Goal: Task Accomplishment & Management: Manage account settings

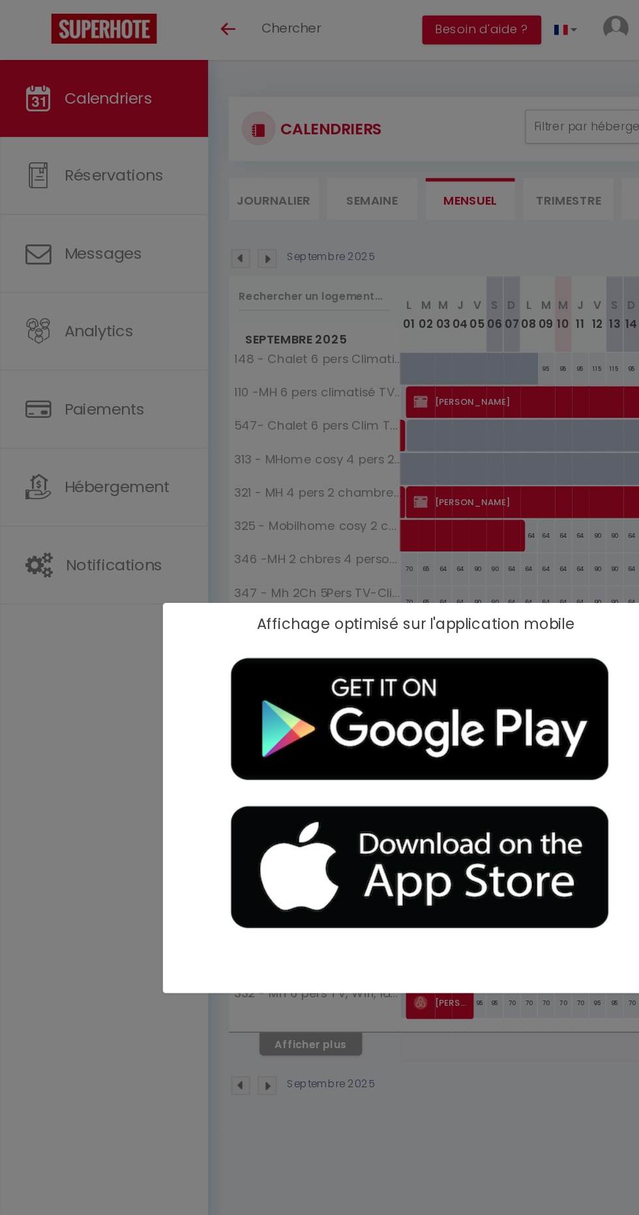
click at [75, 611] on div "Affichage optimisé sur l'application mobile ×" at bounding box center [319, 607] width 639 height 1215
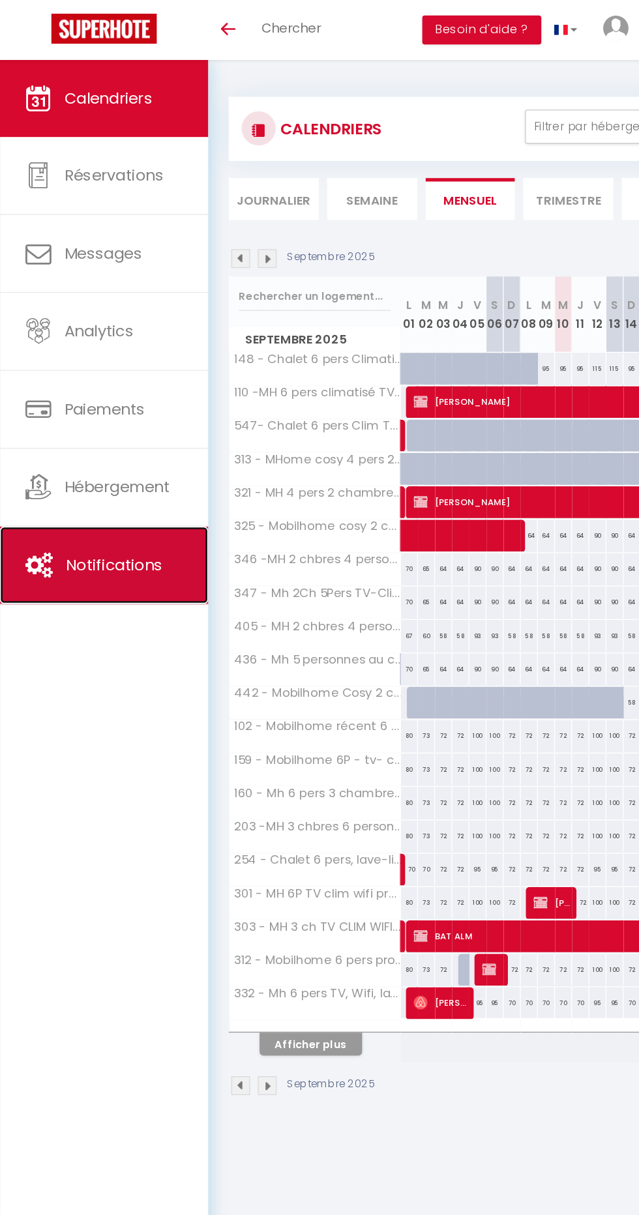
click at [81, 428] on span "Notifications" at bounding box center [87, 430] width 74 height 16
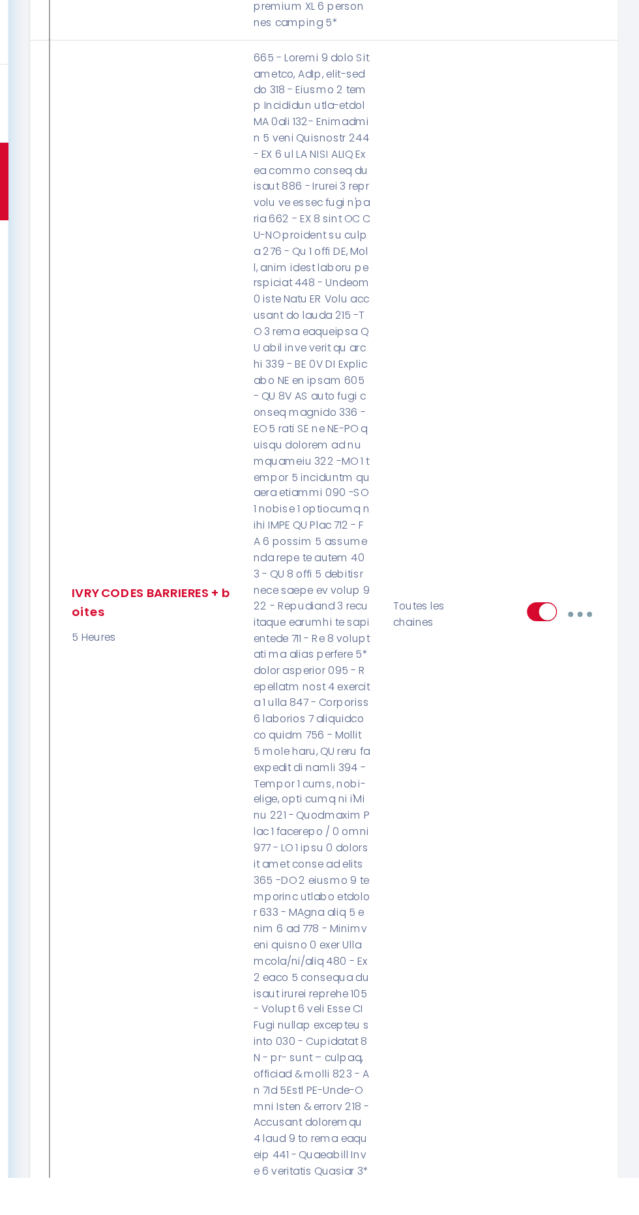
scroll to position [5299, 0]
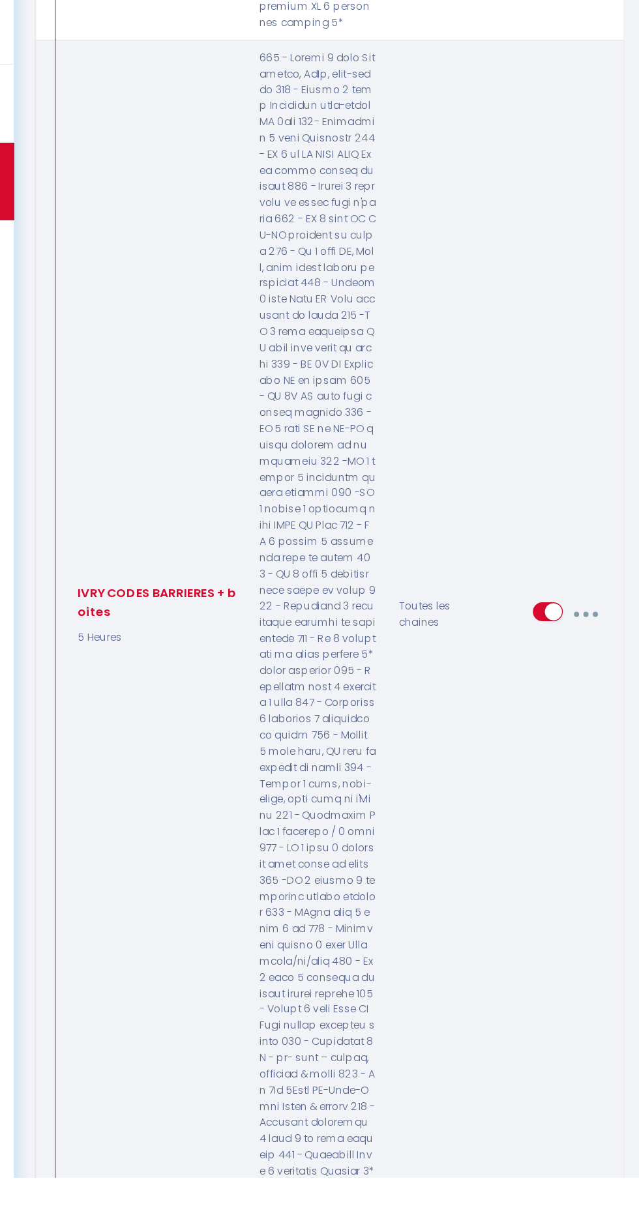
click at [601, 774] on button "button" at bounding box center [593, 786] width 35 height 25
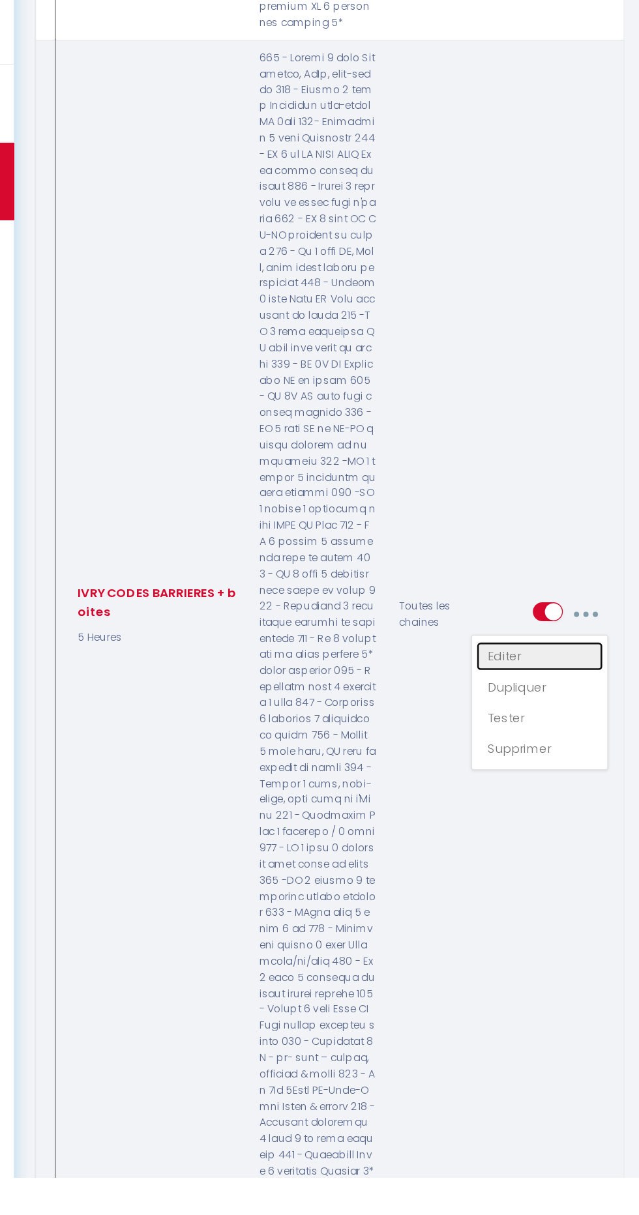
click at [534, 807] on link "Editer" at bounding box center [558, 818] width 96 height 22
type input "IVRY CODES BARRIERES + boites"
select select "5 Heures"
select select "if_deposit_is_paid"
checkbox input "true"
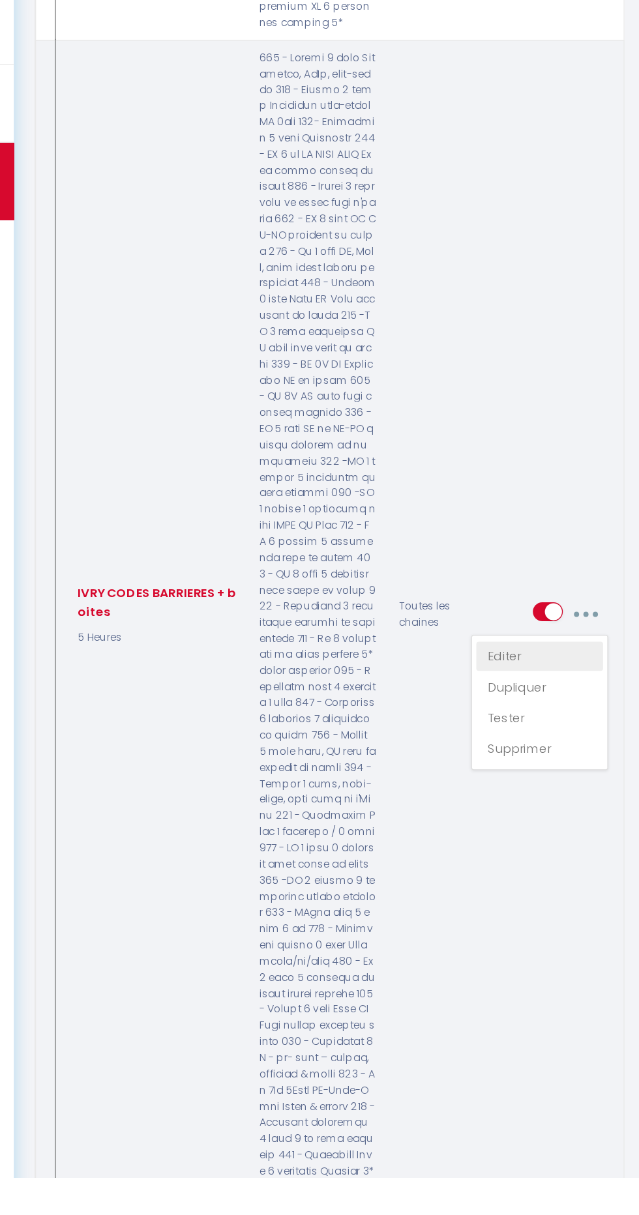
checkbox input "false"
radio input "true"
type input "Les instructions d'accès à votre location"
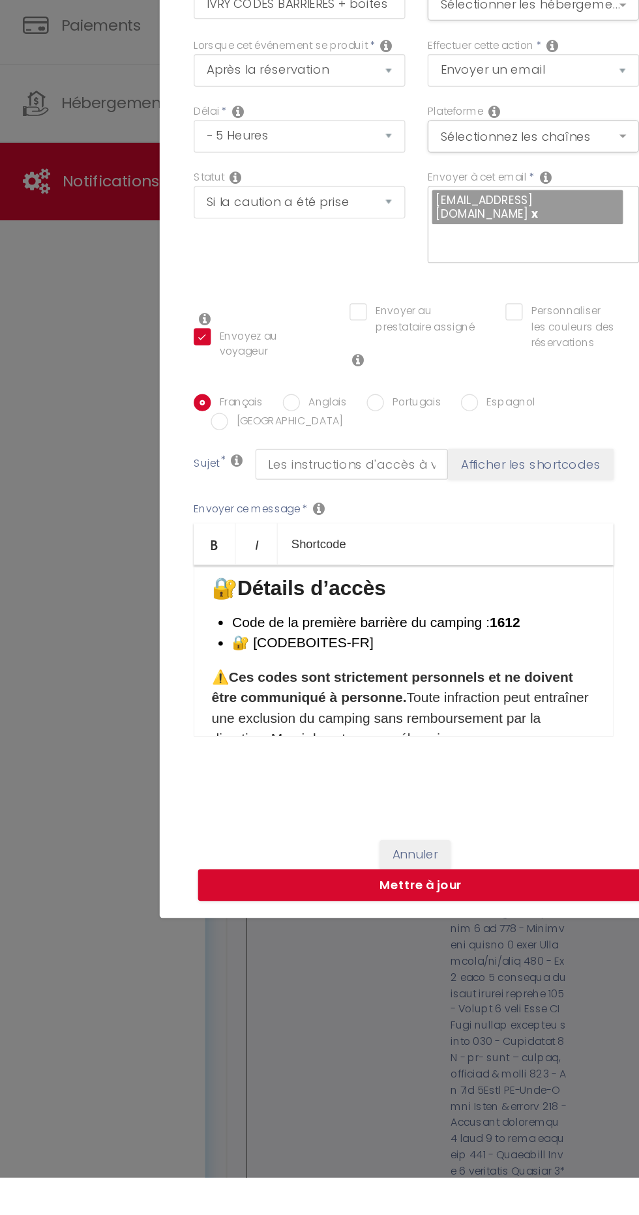
scroll to position [242, 0]
click at [380, 1005] on button "Mettre à jour" at bounding box center [322, 992] width 339 height 25
checkbox input "true"
checkbox input "false"
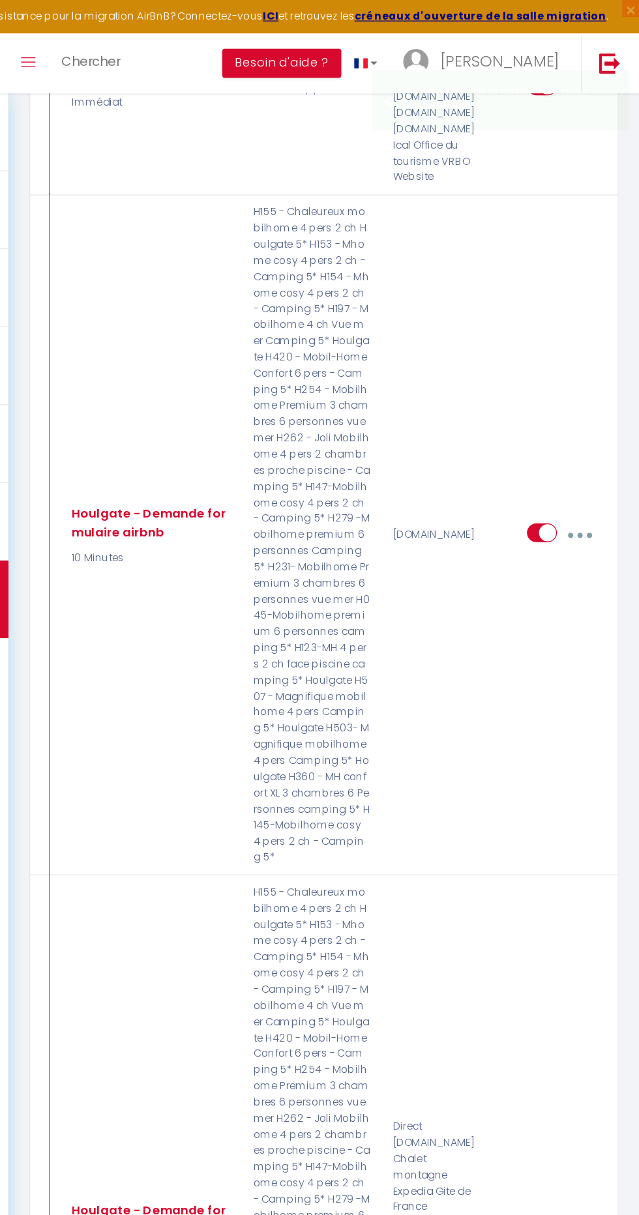
scroll to position [0, 0]
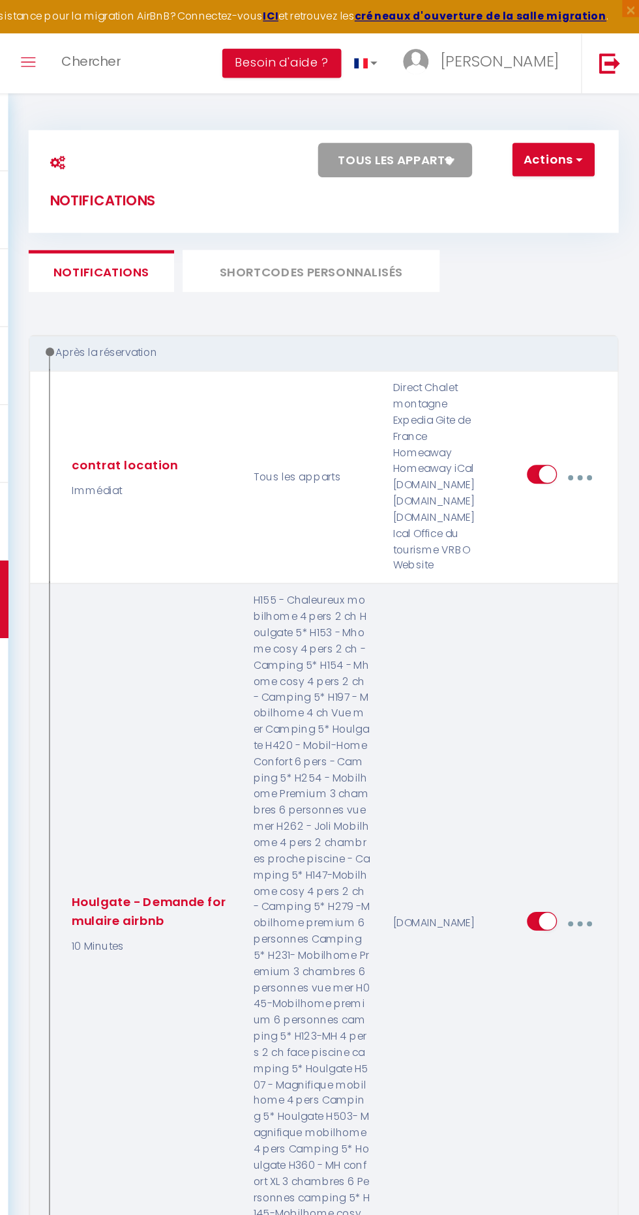
click at [601, 697] on button "button" at bounding box center [593, 703] width 35 height 25
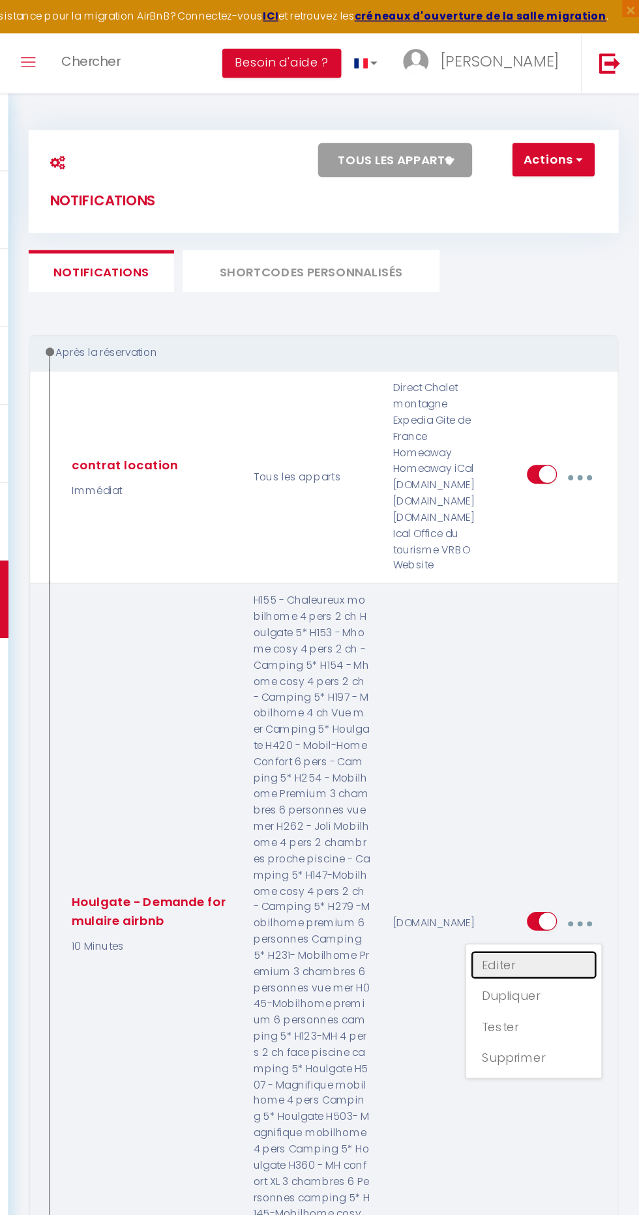
click at [529, 723] on link "Editer" at bounding box center [558, 734] width 96 height 22
type input "Houlgate - Demande formulaire airbnb"
select select "10 Minutes"
select select
checkbox input "true"
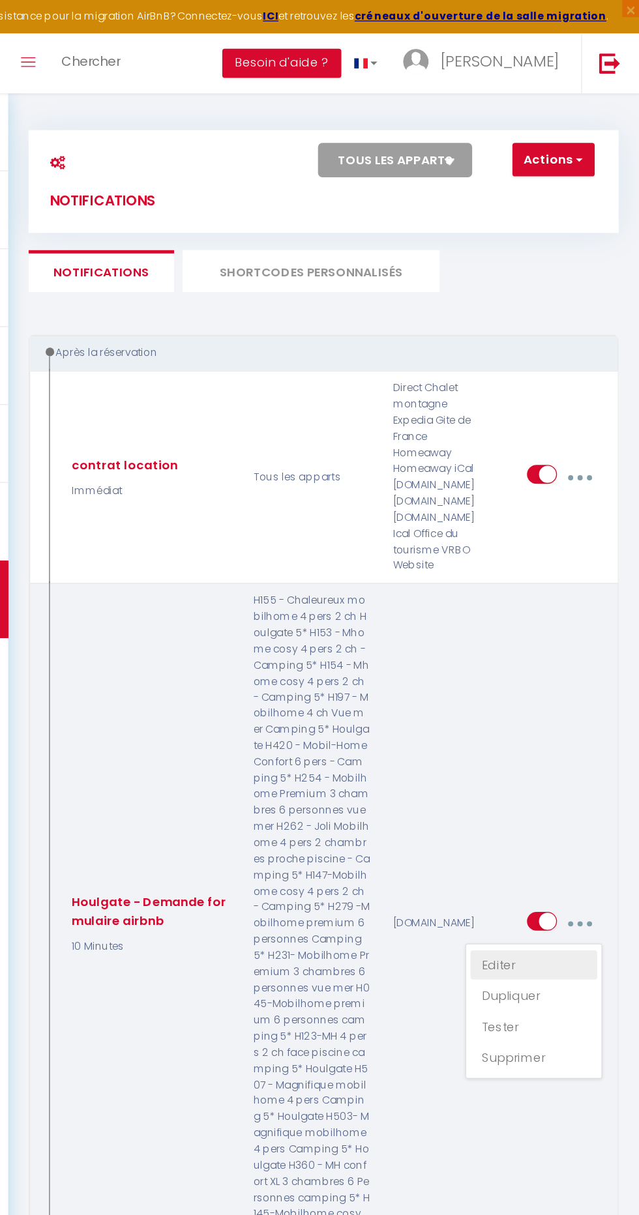
checkbox input "false"
radio input "true"
type input "Nous avons encore besoin de vous 🙂 - [BOOKING:ID] - [GUEST:FIRST_NAME] [GUEST:L…"
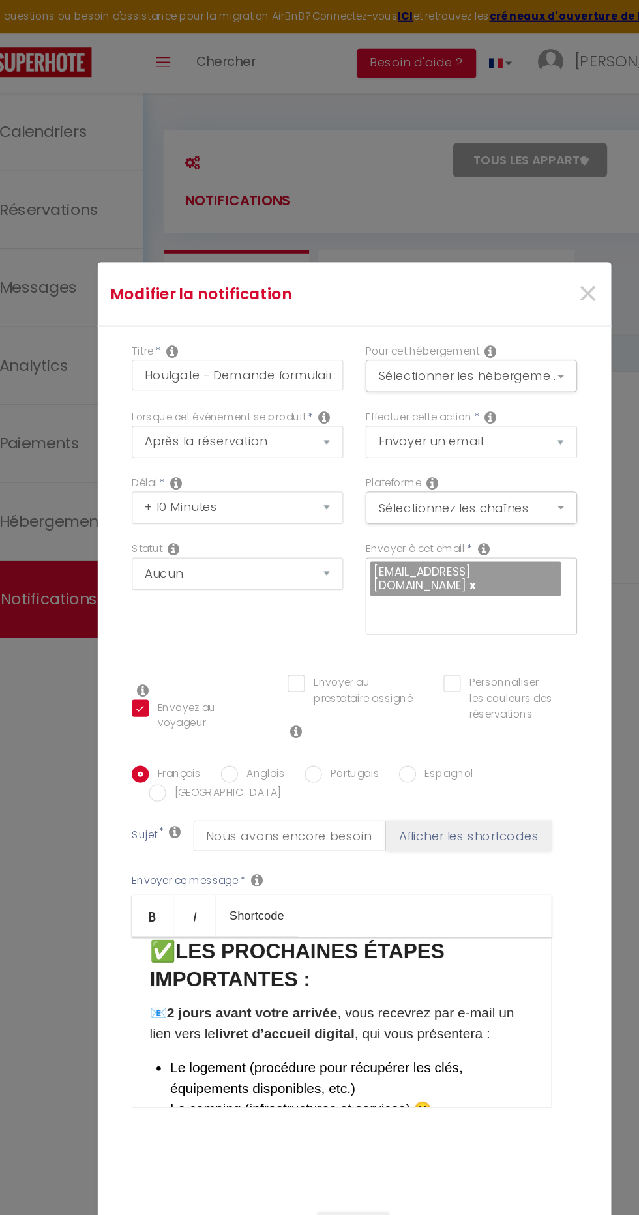
click at [224, 596] on input "Anglais" at bounding box center [224, 589] width 13 height 13
radio input "true"
checkbox input "true"
checkbox input "false"
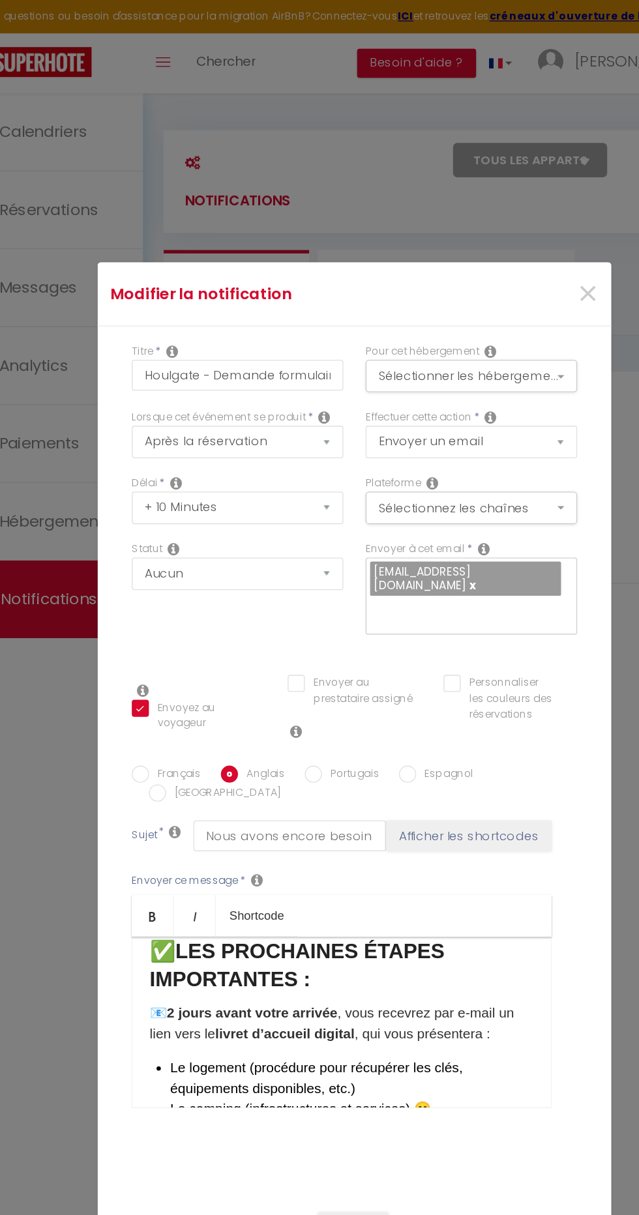
type input "We still need you 🙂 - [BOOKING:ID] - [GUEST:FIRST_NAME] [GUEST:LAST_NAME] - [RE…"
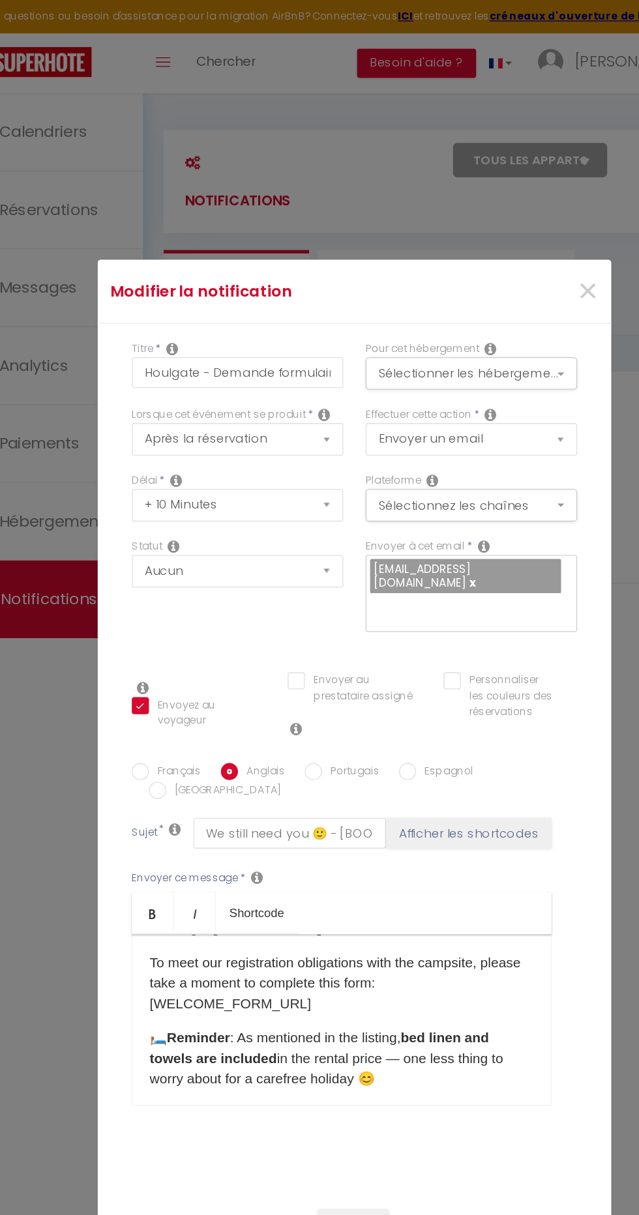
scroll to position [64, 0]
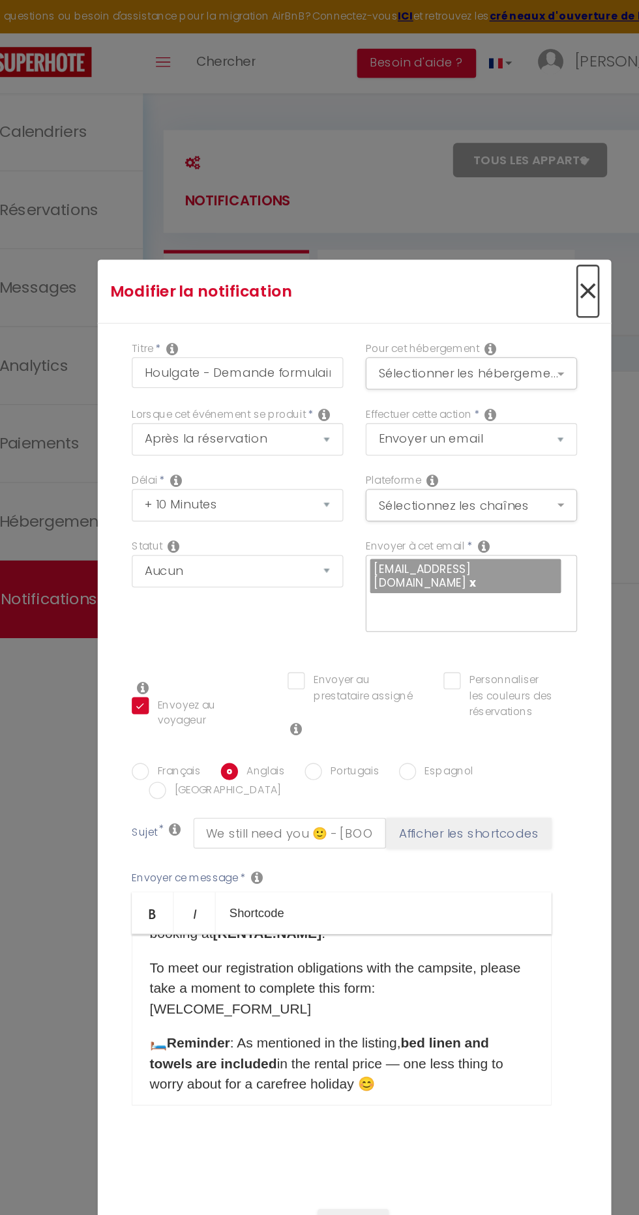
click at [497, 227] on span "×" at bounding box center [497, 221] width 16 height 39
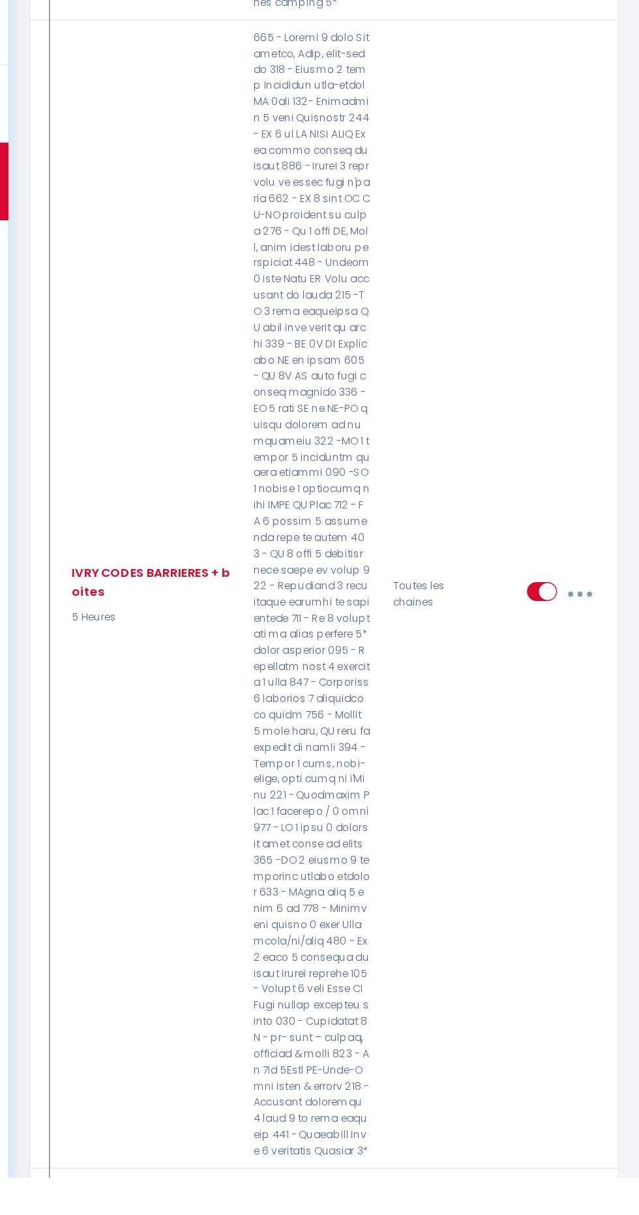
scroll to position [5315, 0]
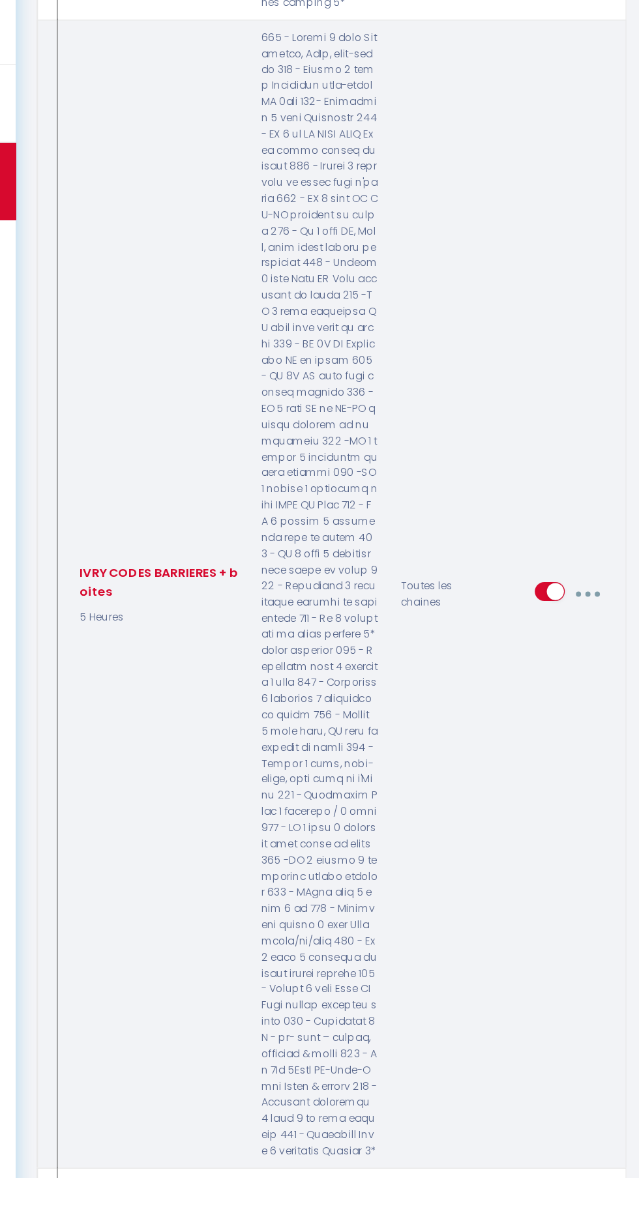
click at [601, 758] on button "button" at bounding box center [593, 770] width 35 height 25
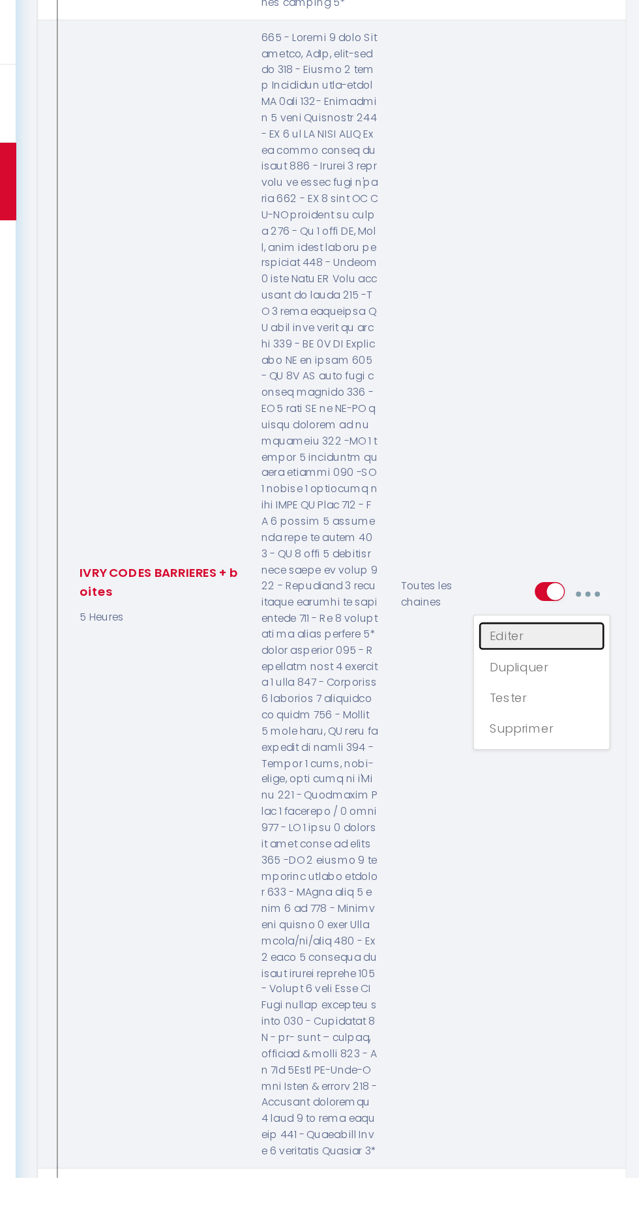
click at [538, 791] on link "Editer" at bounding box center [558, 802] width 96 height 22
type input "IVRY CODES BARRIERES + boites"
select select "5 Heures"
select select "if_deposit_is_paid"
checkbox input "true"
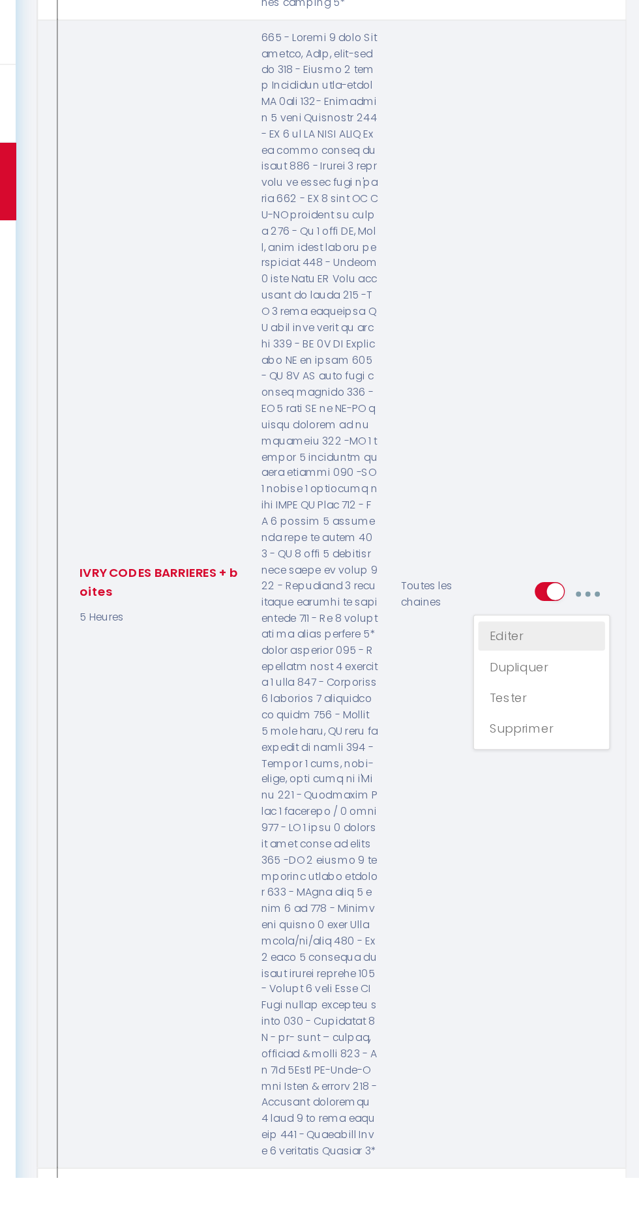
checkbox input "false"
radio input "true"
type input "Les instructions d'accès à votre location"
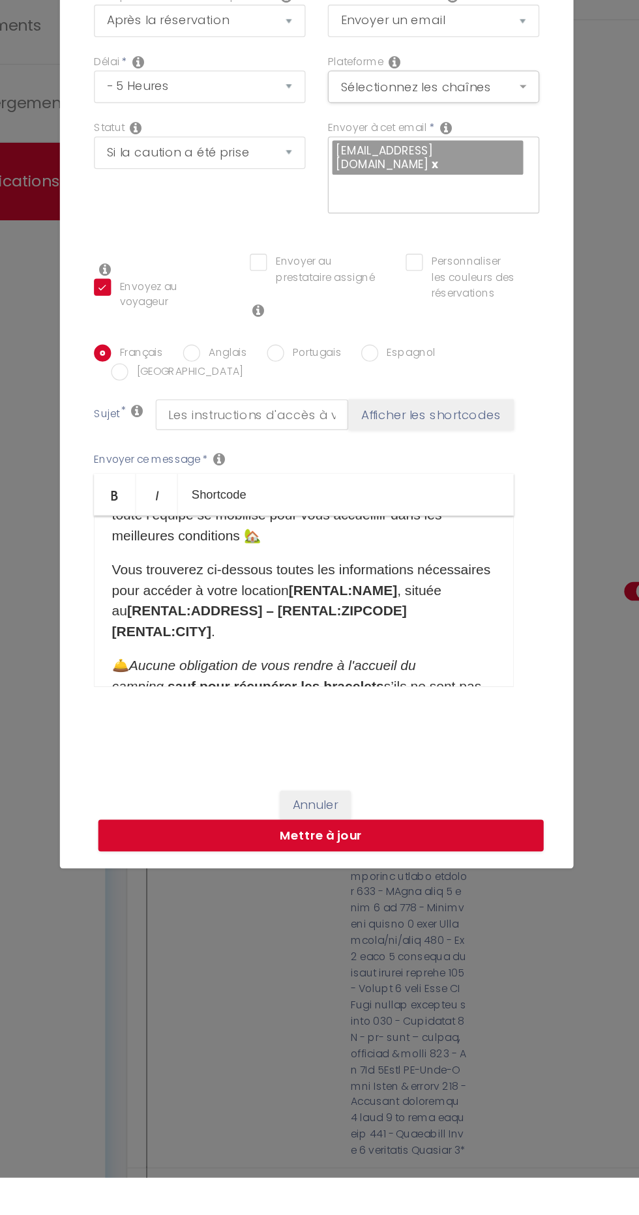
click at [224, 594] on input "Anglais" at bounding box center [224, 587] width 13 height 13
radio input "true"
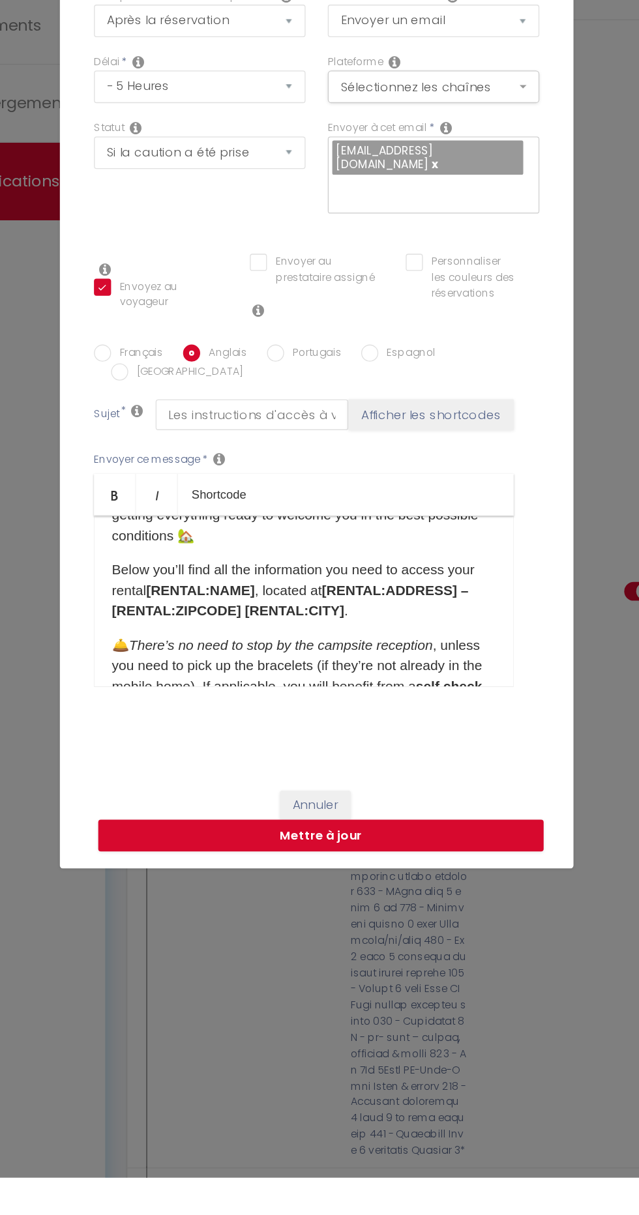
checkbox input "true"
checkbox input "false"
type input "Access Instructions for Your Accommodation"
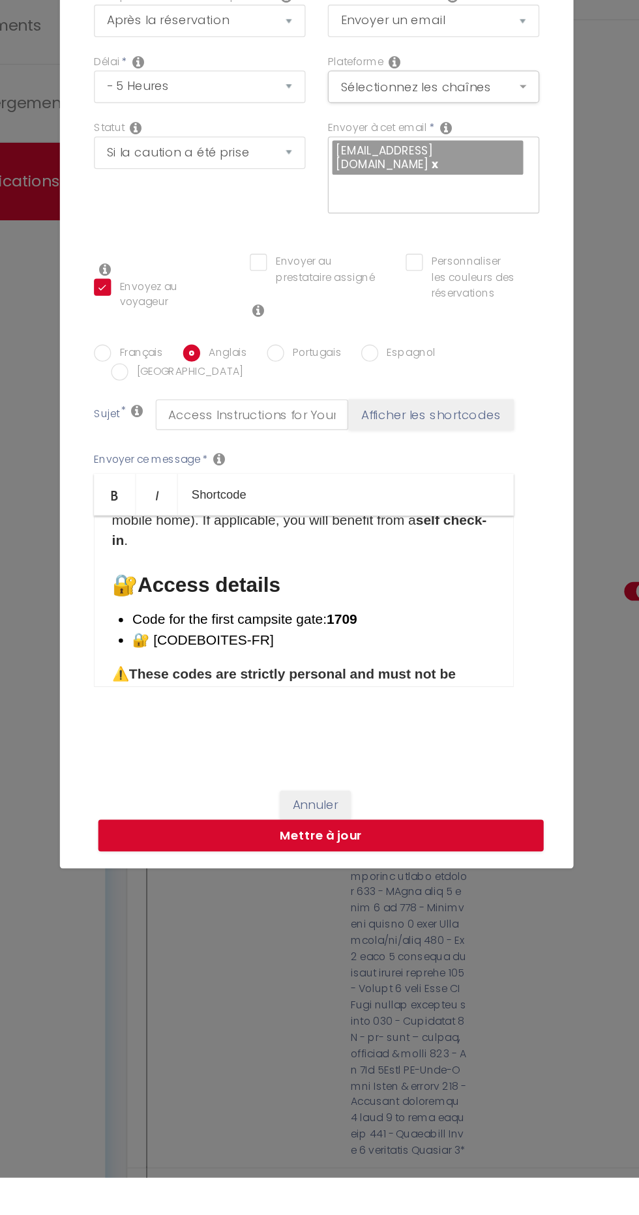
scroll to position [191, 0]
click at [372, 797] on li "Code for the first campsite gate: 1709" at bounding box center [317, 789] width 276 height 16
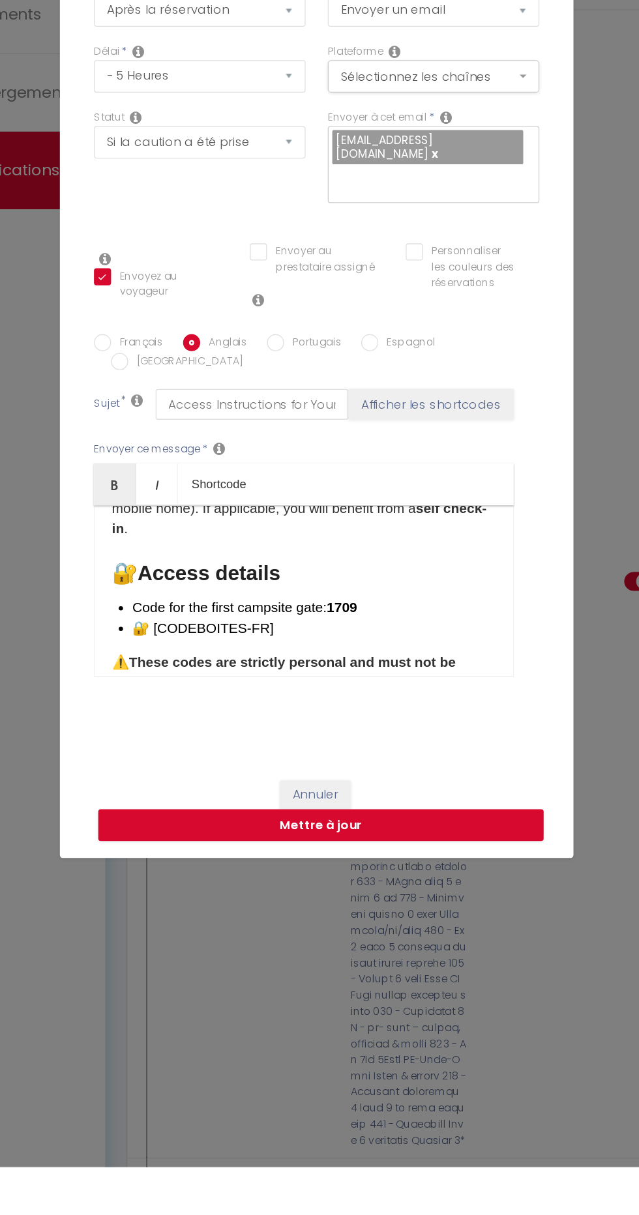
scroll to position [5314, 0]
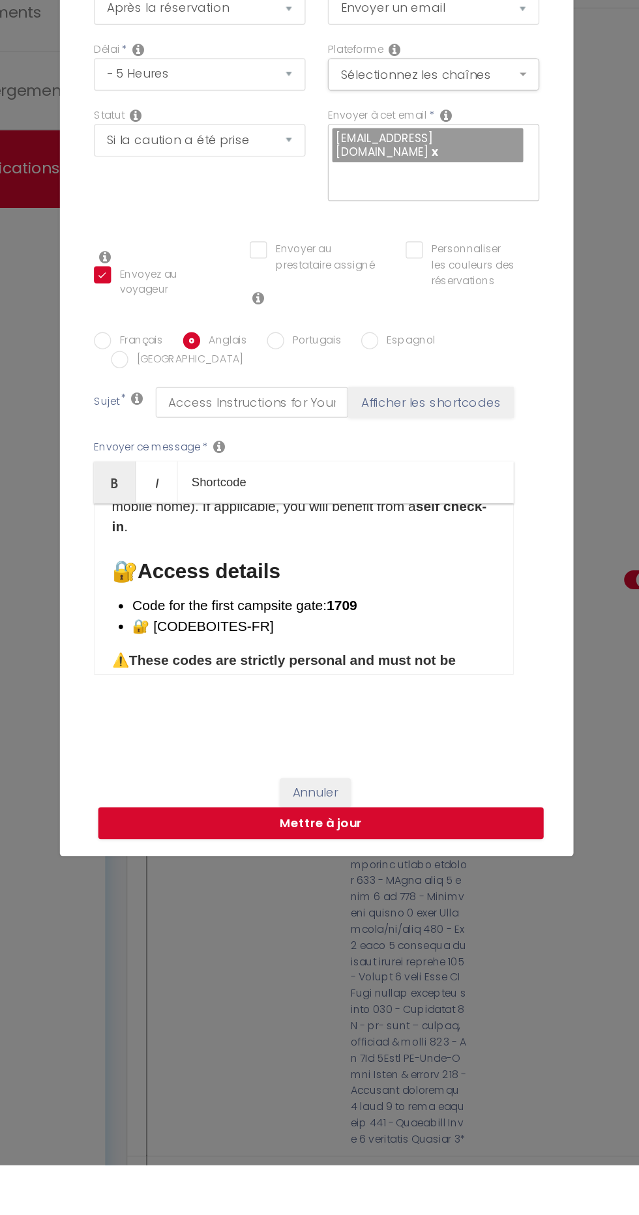
click at [330, 783] on strong "1709" at bounding box center [338, 788] width 23 height 11
click at [395, 781] on li "Code for the first campsite gate: 1612709" at bounding box center [317, 789] width 276 height 16
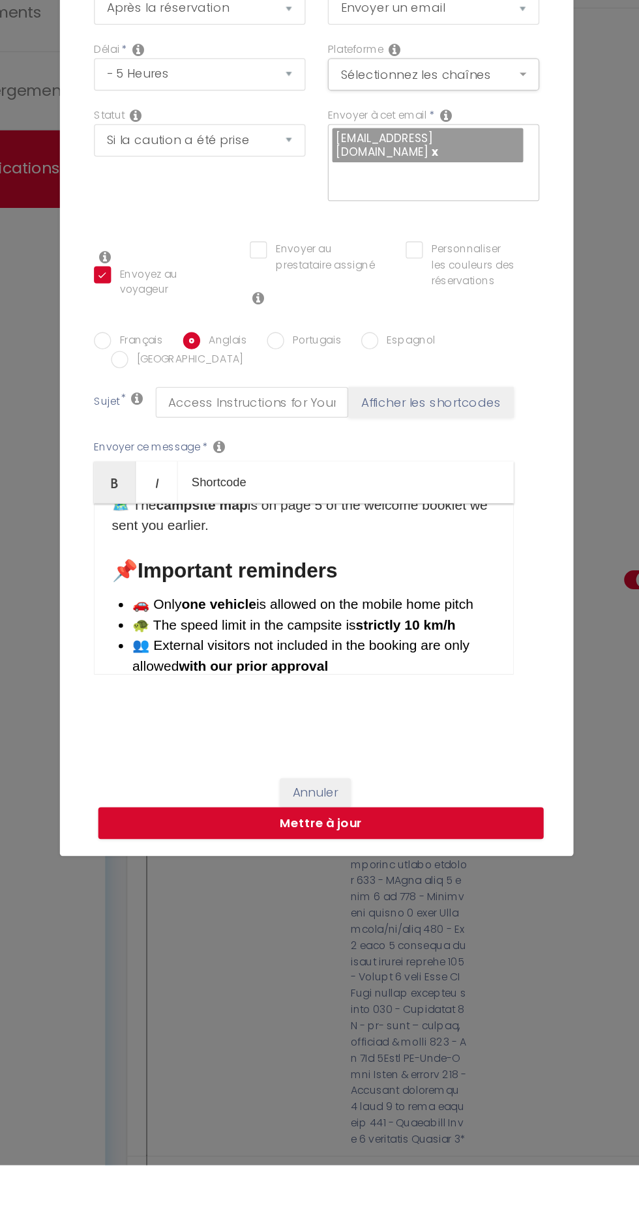
scroll to position [368, 0]
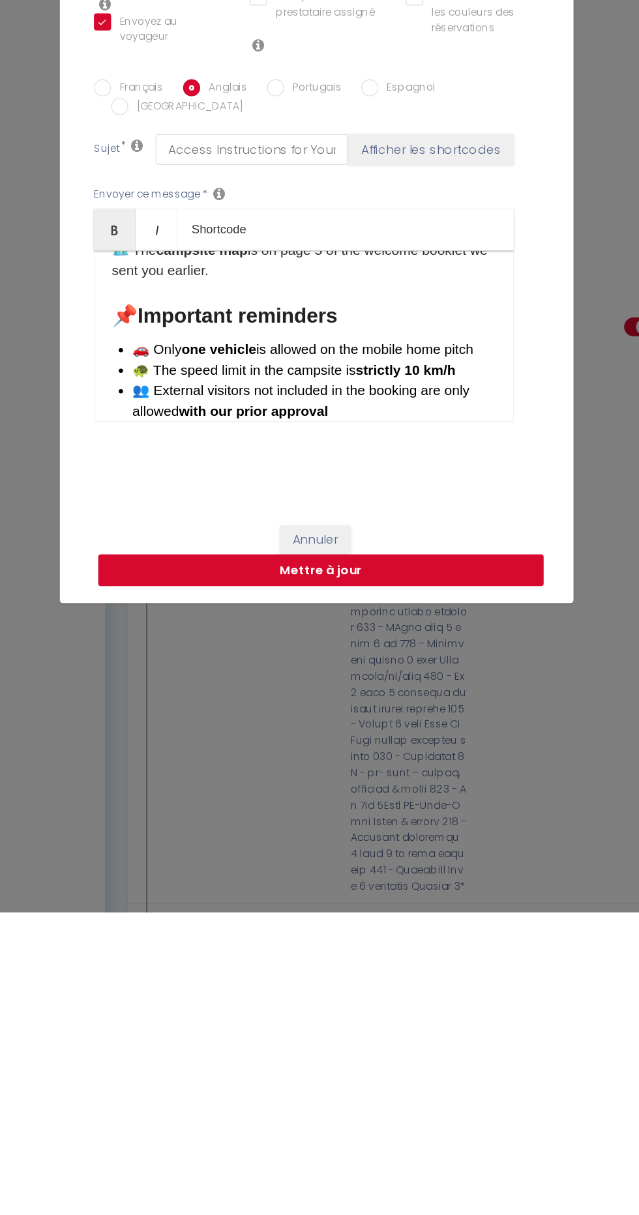
click at [381, 949] on button "Mettre à jour" at bounding box center [322, 954] width 339 height 25
checkbox input "true"
checkbox input "false"
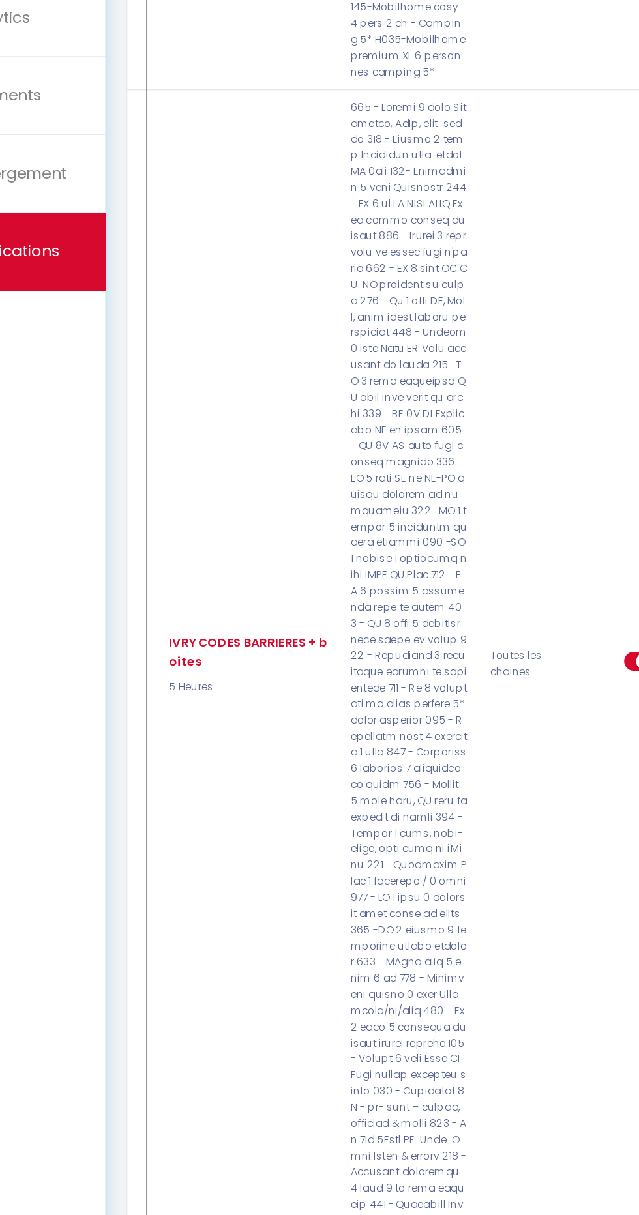
select select
checkbox input "false"
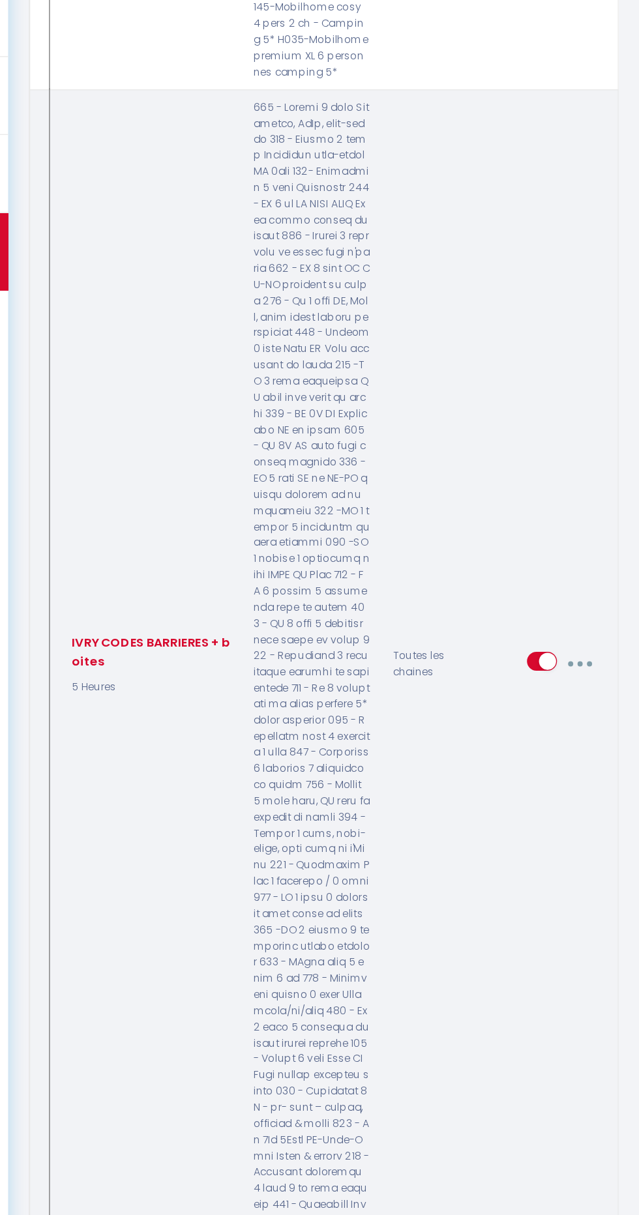
click at [601, 758] on button "button" at bounding box center [593, 770] width 35 height 25
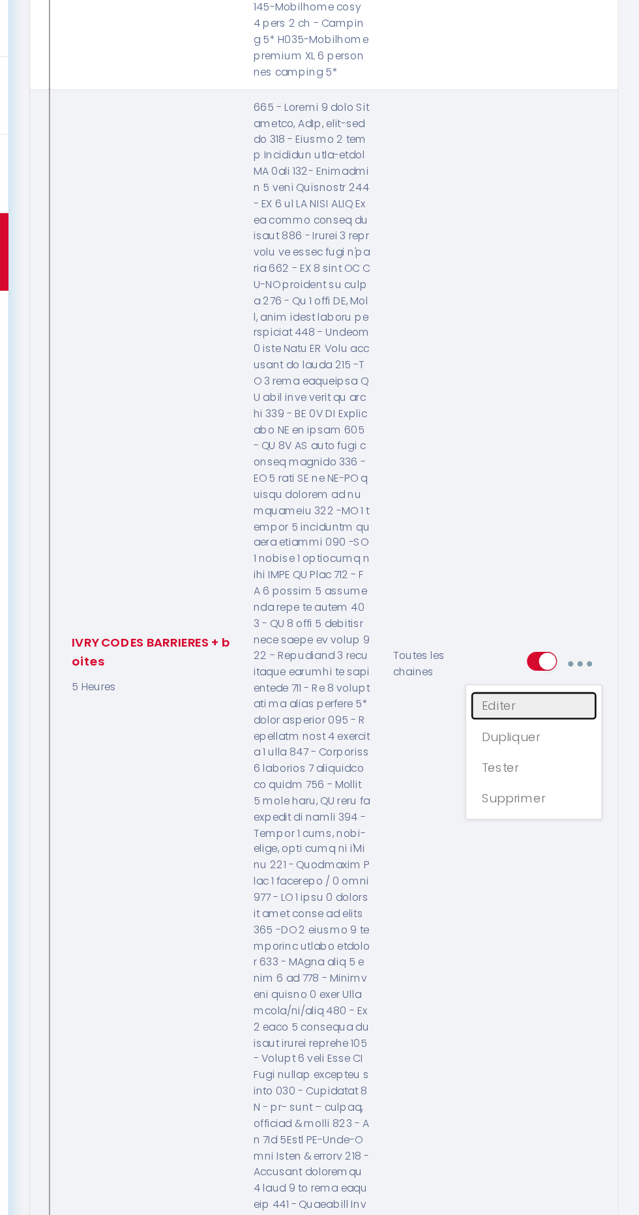
click at [530, 791] on link "Editer" at bounding box center [558, 802] width 96 height 22
type input "IVRY CODES BARRIERES + boites"
select select "5 Heures"
select select "if_deposit_is_paid"
checkbox input "true"
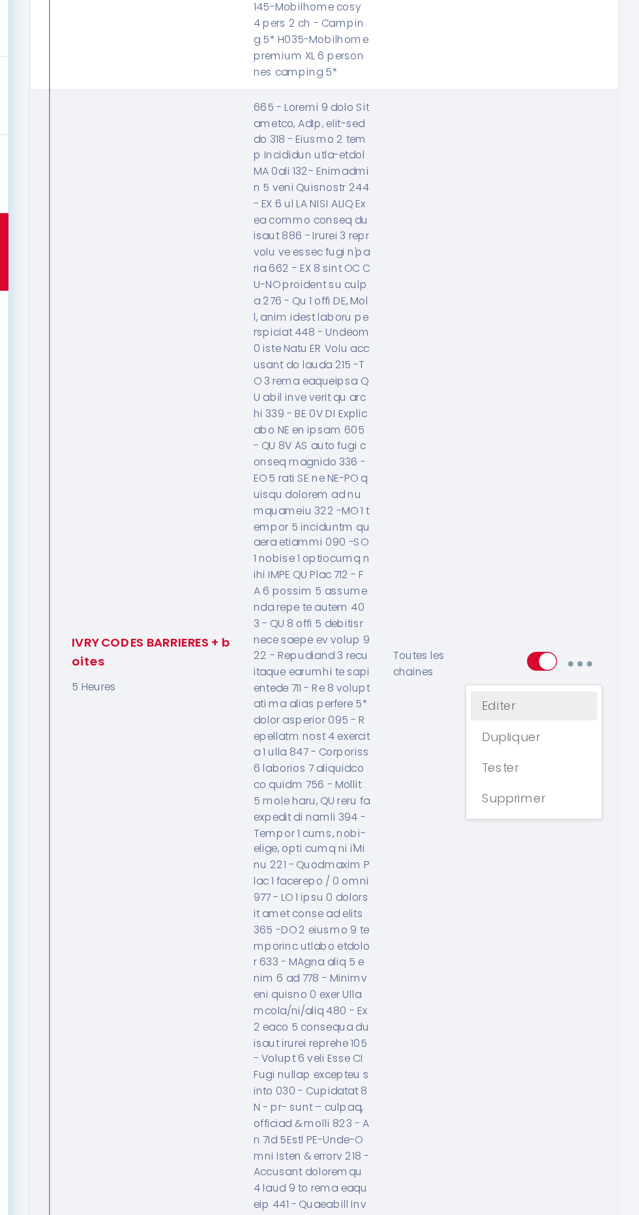
checkbox input "false"
radio input "true"
type input "Les instructions d'accès à votre location"
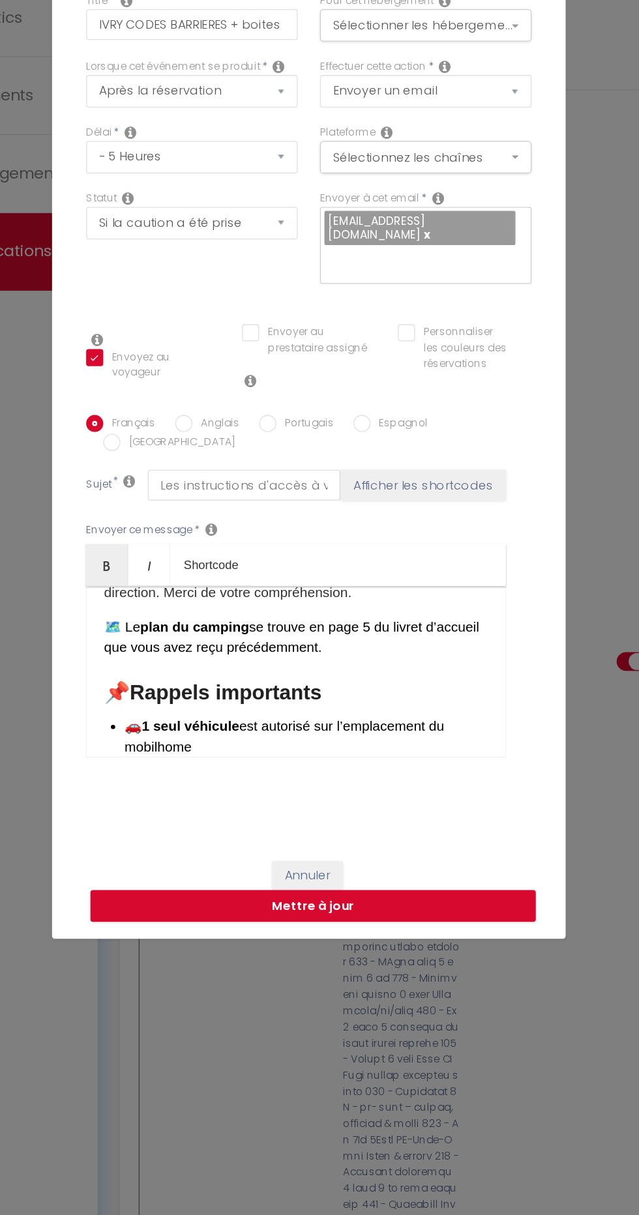
click at [292, 589] on input "Portugais" at bounding box center [288, 587] width 13 height 13
radio input "true"
checkbox input "true"
checkbox input "false"
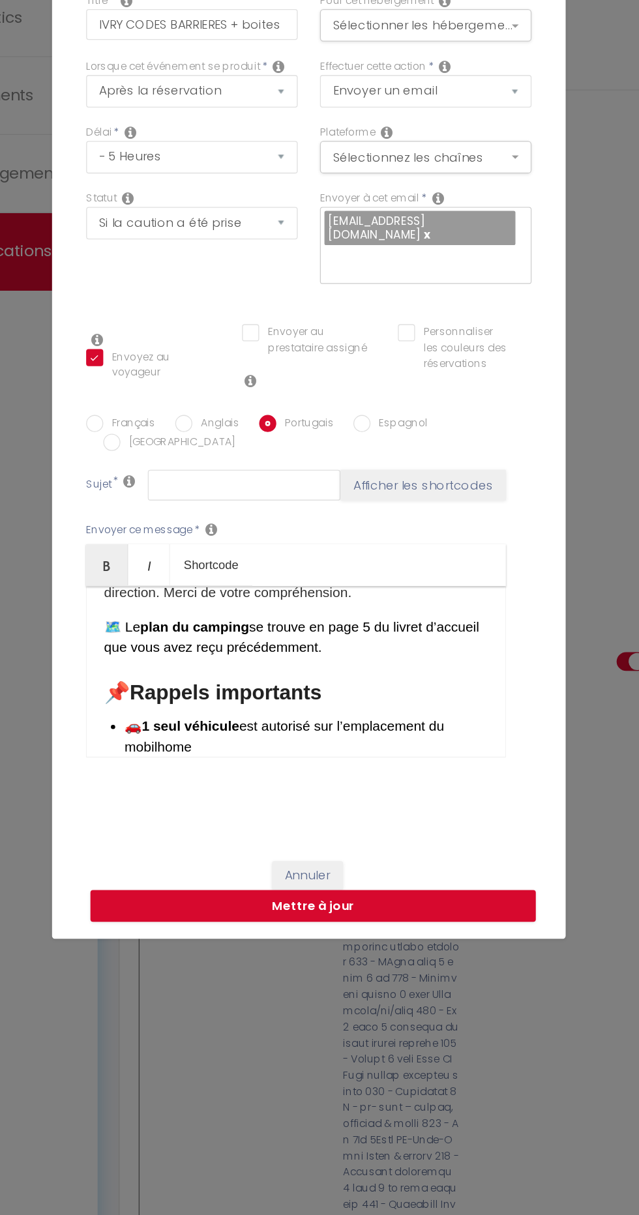
scroll to position [0, 0]
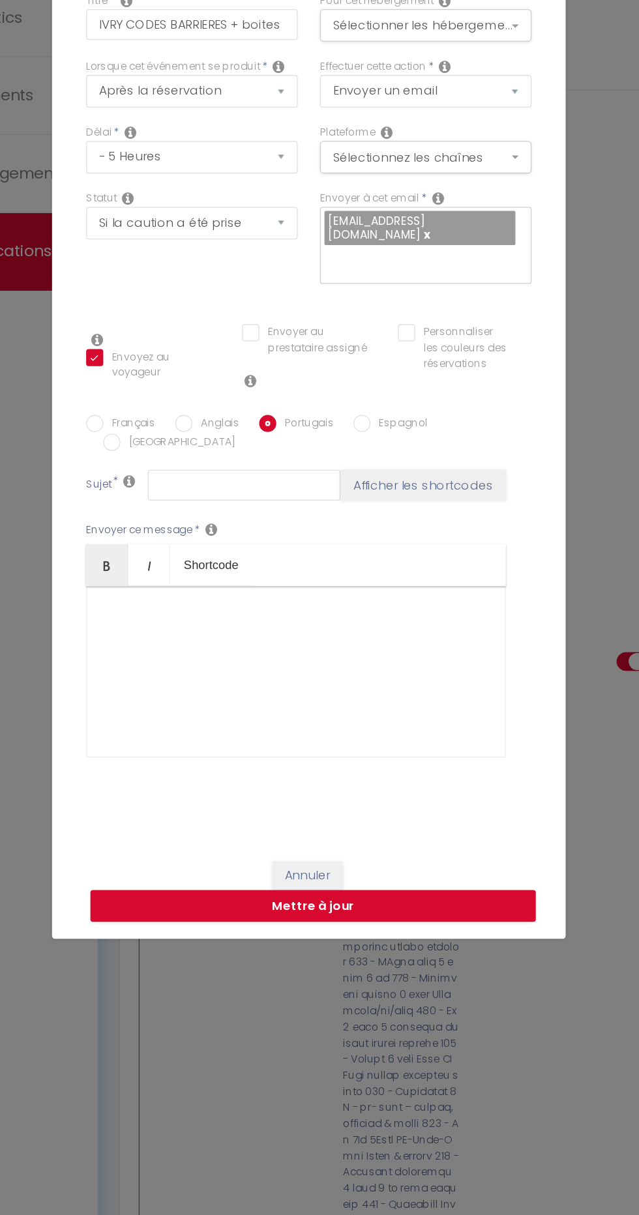
click at [357, 593] on input "Espagnol" at bounding box center [359, 587] width 13 height 13
radio input "true"
checkbox input "true"
checkbox input "false"
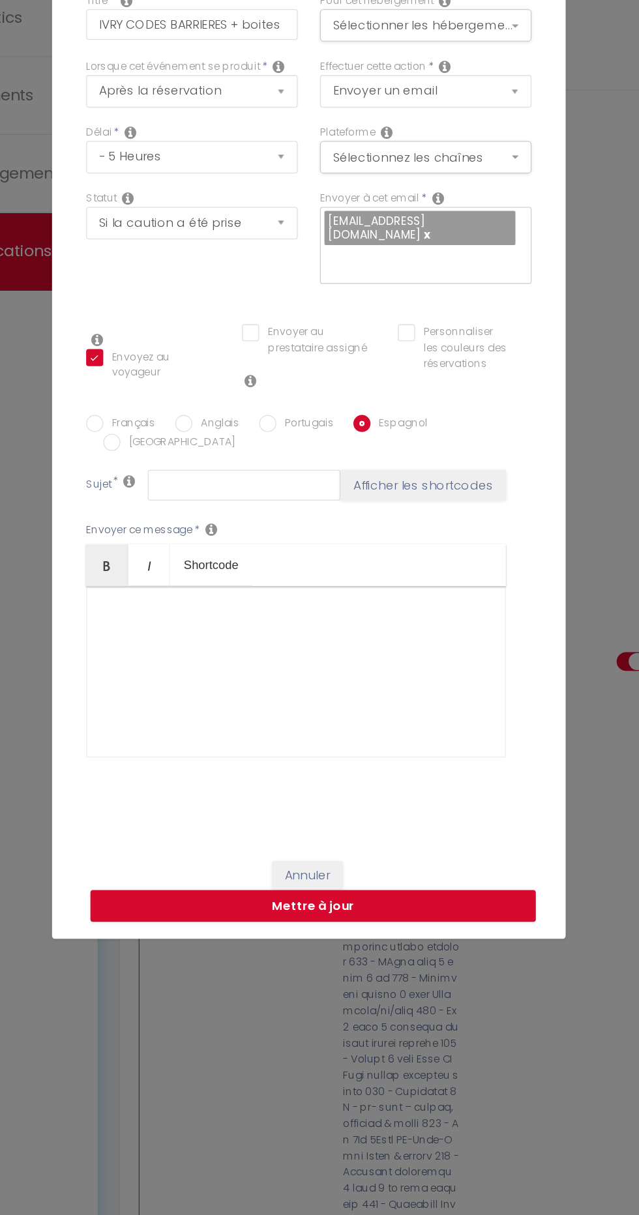
click at [263, 595] on label "[GEOGRAPHIC_DATA]" at bounding box center [219, 602] width 87 height 14
click at [176, 595] on input "[GEOGRAPHIC_DATA]" at bounding box center [169, 601] width 13 height 13
radio input "true"
checkbox input "true"
checkbox input "false"
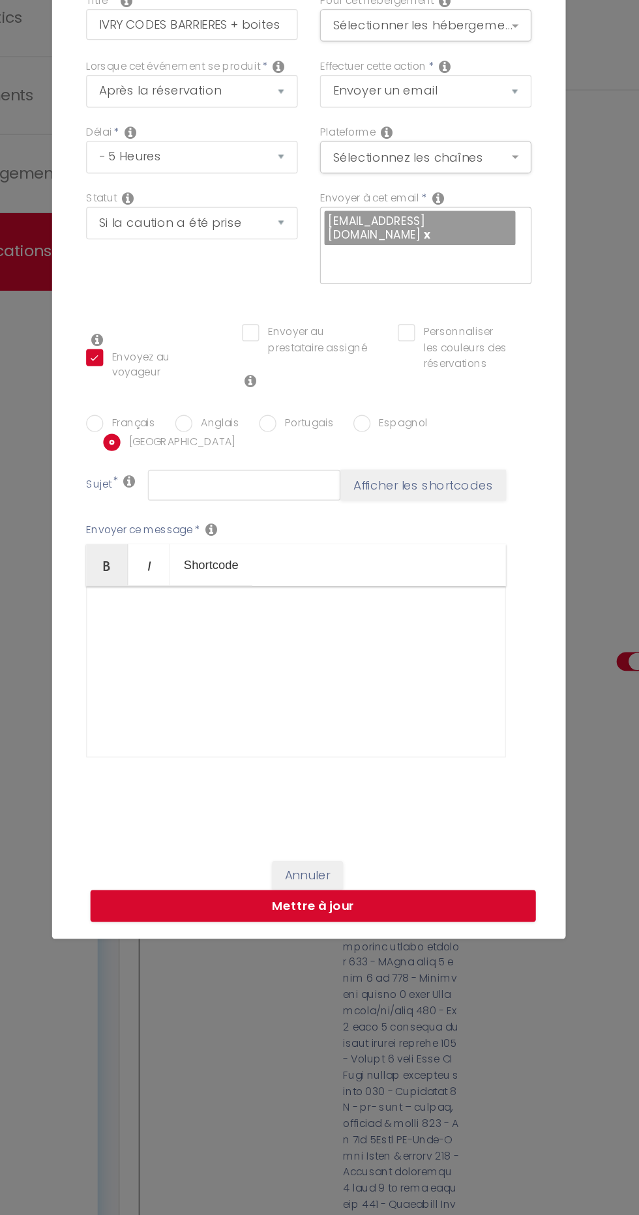
checkbox input "false"
click at [366, 948] on button "Mettre à jour" at bounding box center [322, 954] width 339 height 25
checkbox input "true"
checkbox input "false"
